Goal: Transaction & Acquisition: Purchase product/service

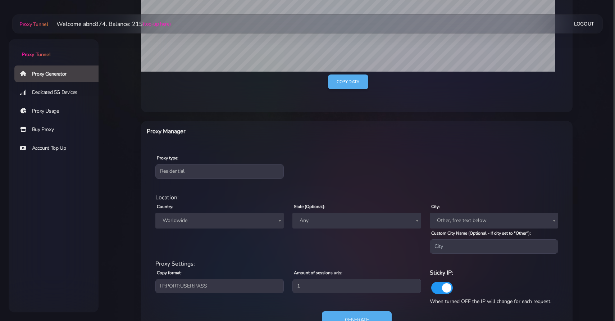
scroll to position [210, 0]
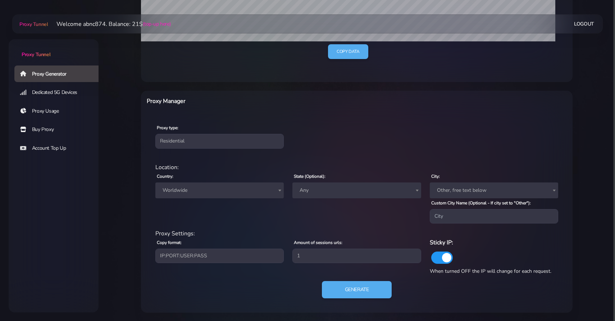
click at [214, 197] on span "Worldwide" at bounding box center [219, 190] width 128 height 16
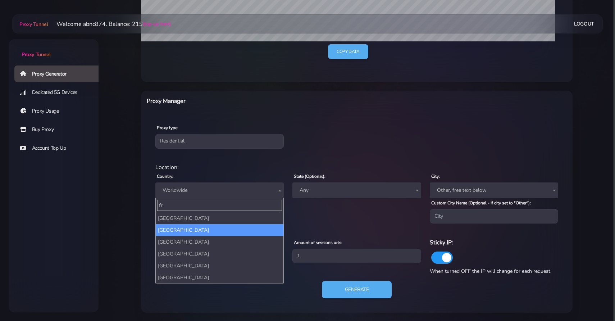
type input "fr"
select select "FR"
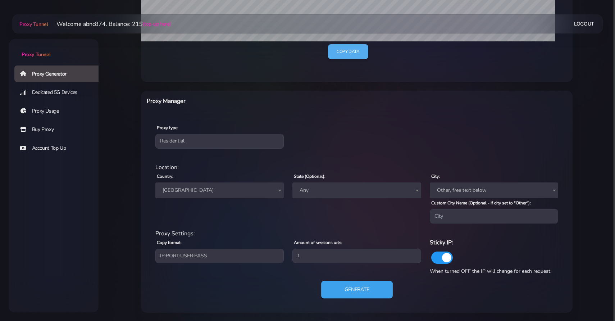
click at [353, 287] on button "Generate" at bounding box center [357, 290] width 72 height 18
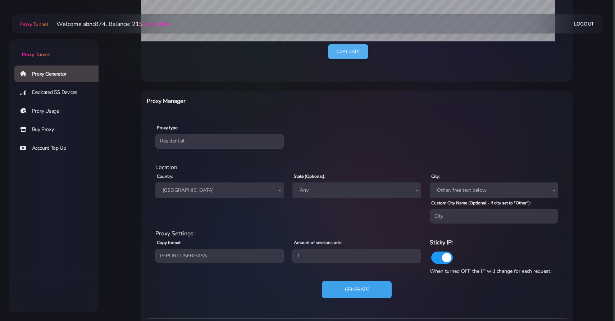
scroll to position [308, 0]
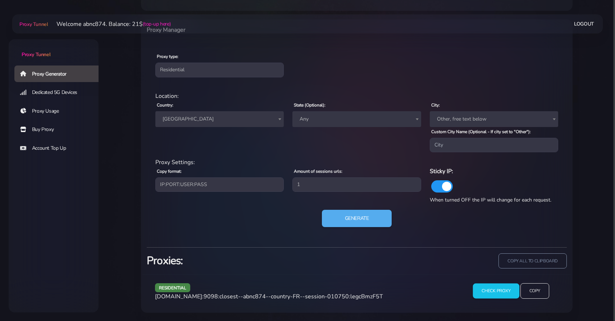
click at [512, 290] on input "Check Proxy" at bounding box center [496, 290] width 46 height 15
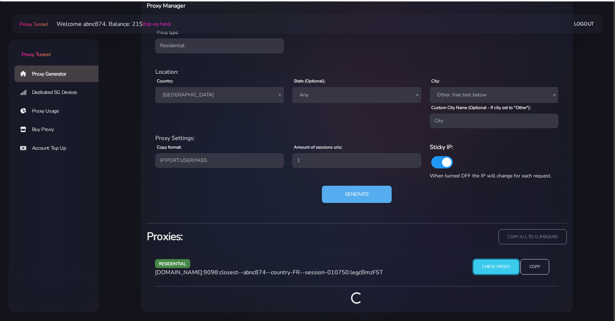
scroll to position [341, 0]
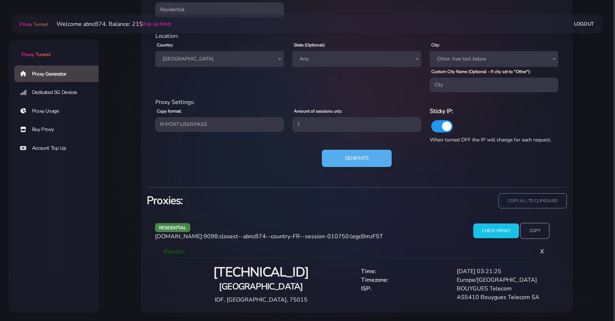
click at [539, 233] on input "Copy" at bounding box center [535, 231] width 30 height 16
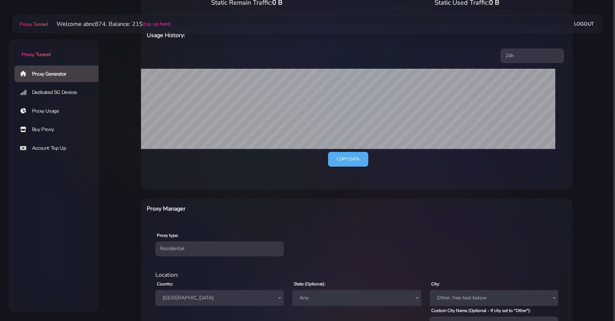
scroll to position [0, 0]
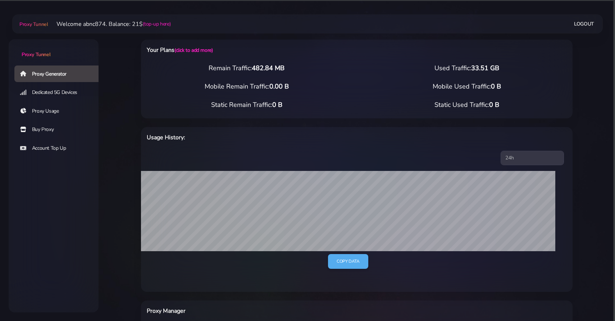
click at [48, 132] on link "Buy Proxy" at bounding box center [59, 129] width 90 height 17
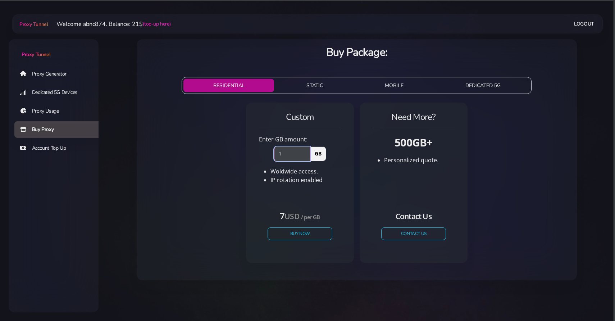
type input "1"
click at [308, 153] on input "1" at bounding box center [292, 153] width 36 height 14
click at [276, 230] on button "Buy Now" at bounding box center [300, 233] width 66 height 13
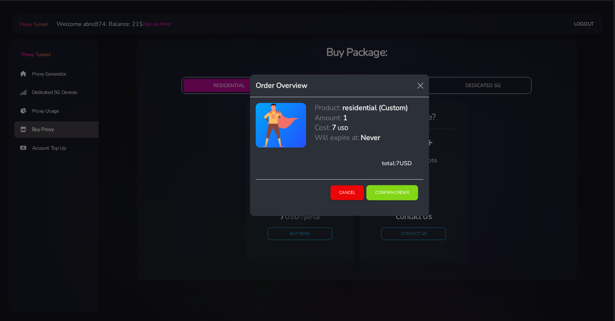
click at [409, 189] on button "Confirm Order" at bounding box center [393, 192] width 52 height 15
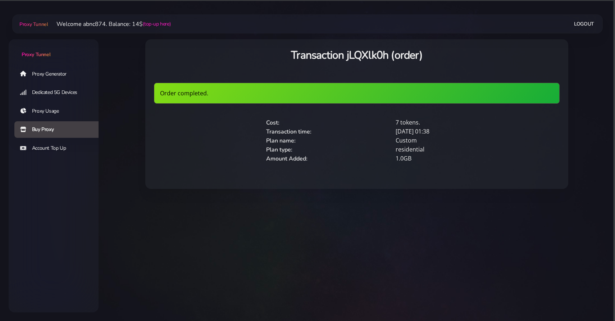
click at [54, 74] on link "Proxy Generator" at bounding box center [59, 74] width 90 height 17
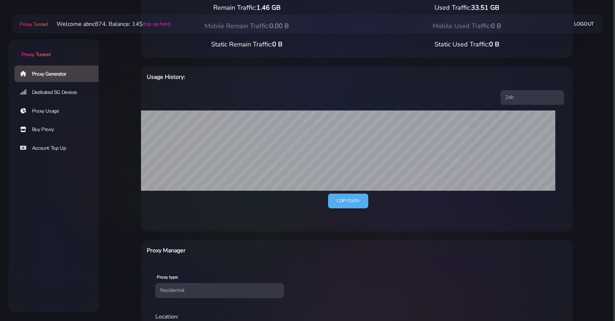
scroll to position [210, 0]
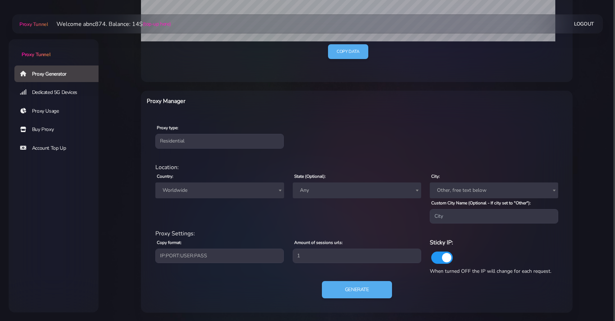
click at [233, 188] on span "Worldwide" at bounding box center [220, 190] width 120 height 10
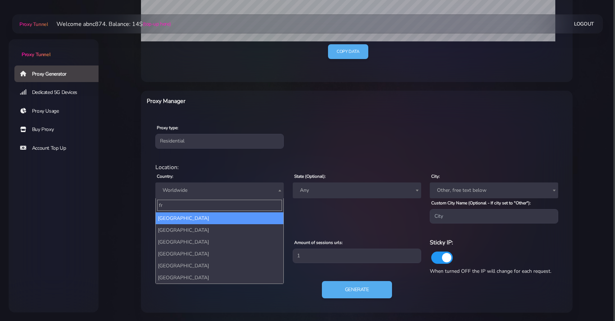
type input "fr"
select select "CF"
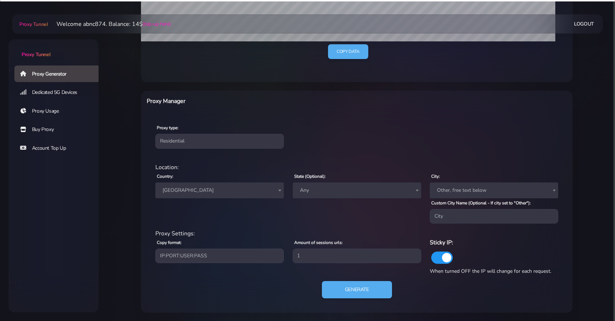
click at [226, 189] on span "Central African Republic" at bounding box center [220, 190] width 120 height 10
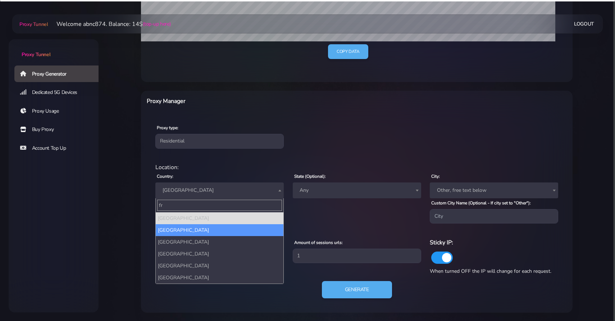
type input "fr"
select select "FR"
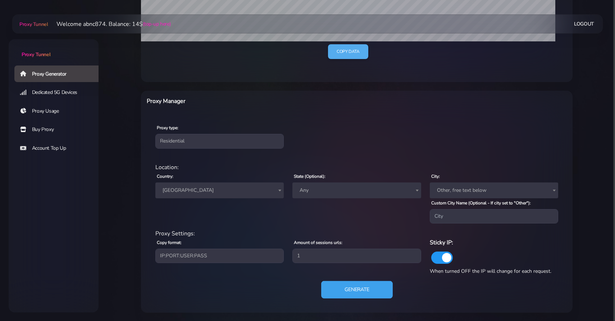
click at [353, 292] on button "Generate" at bounding box center [357, 290] width 72 height 18
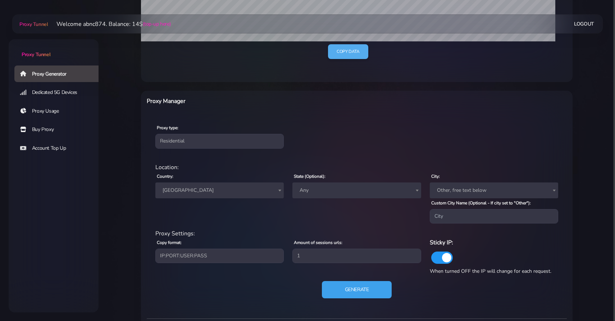
scroll to position [308, 0]
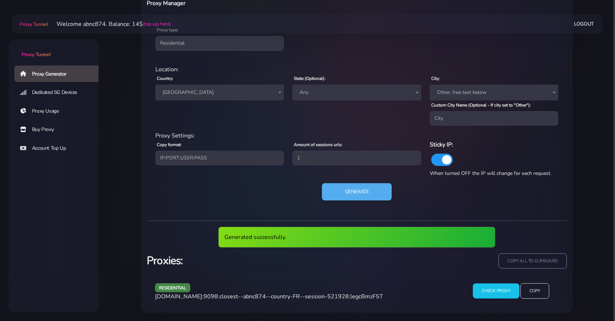
click at [489, 285] on input "Check Proxy" at bounding box center [496, 290] width 46 height 15
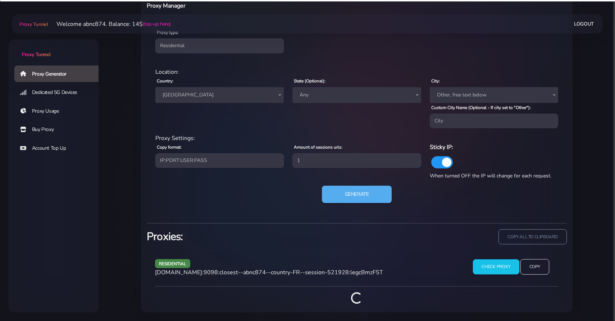
scroll to position [341, 0]
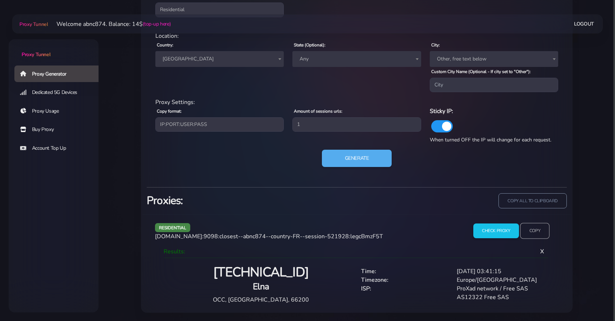
click at [533, 231] on input "Copy" at bounding box center [535, 231] width 30 height 16
